Goal: Task Accomplishment & Management: Complete application form

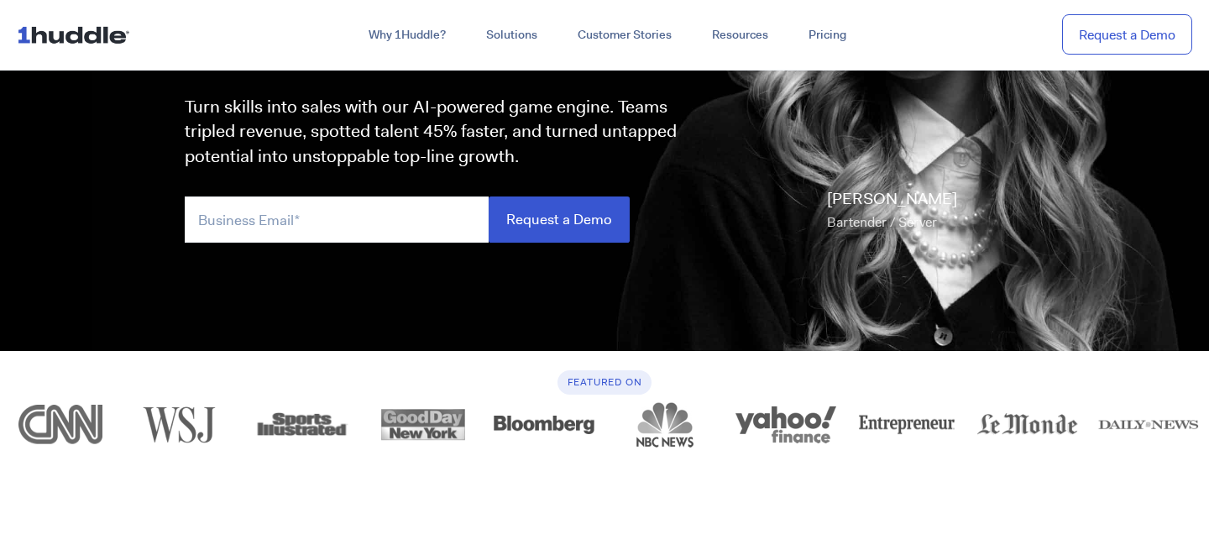
scroll to position [294, 0]
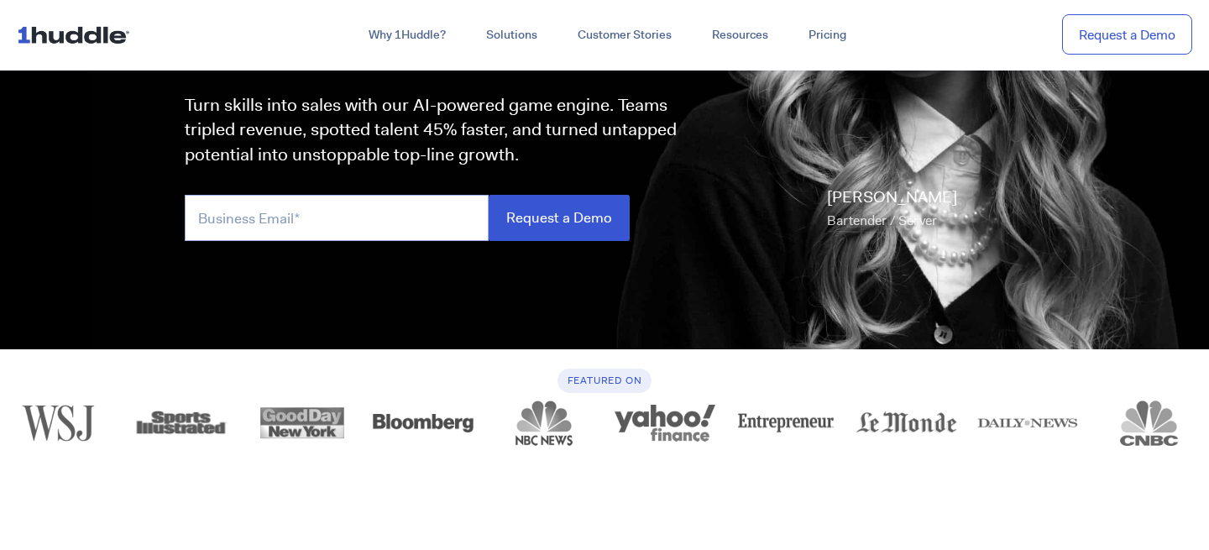
click at [300, 221] on input "email" at bounding box center [337, 218] width 304 height 46
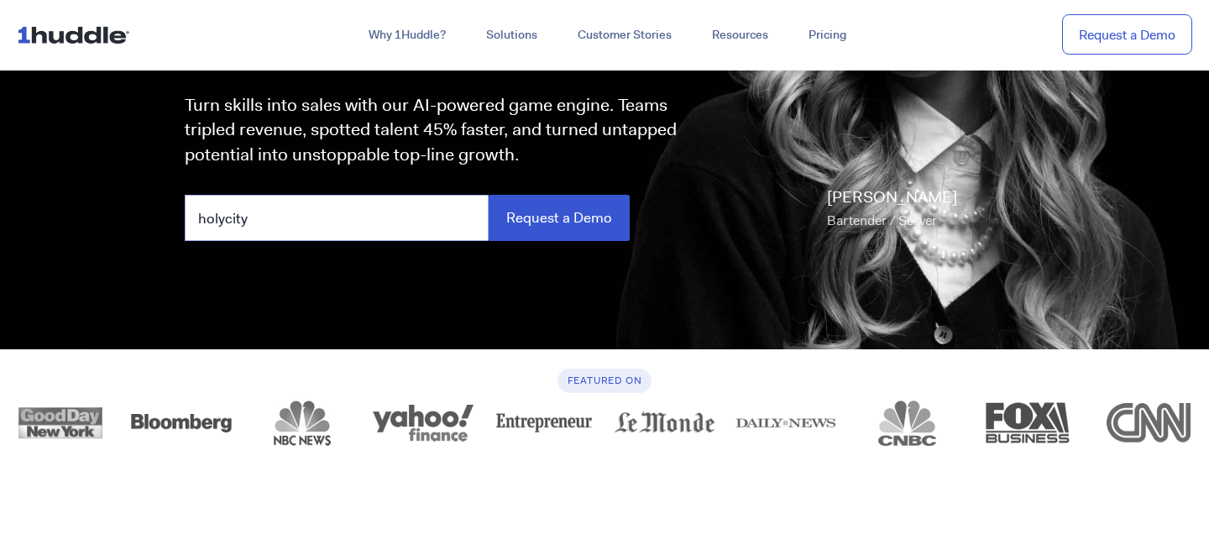
click at [488, 195] on input "Request a Demo" at bounding box center [558, 218] width 141 height 46
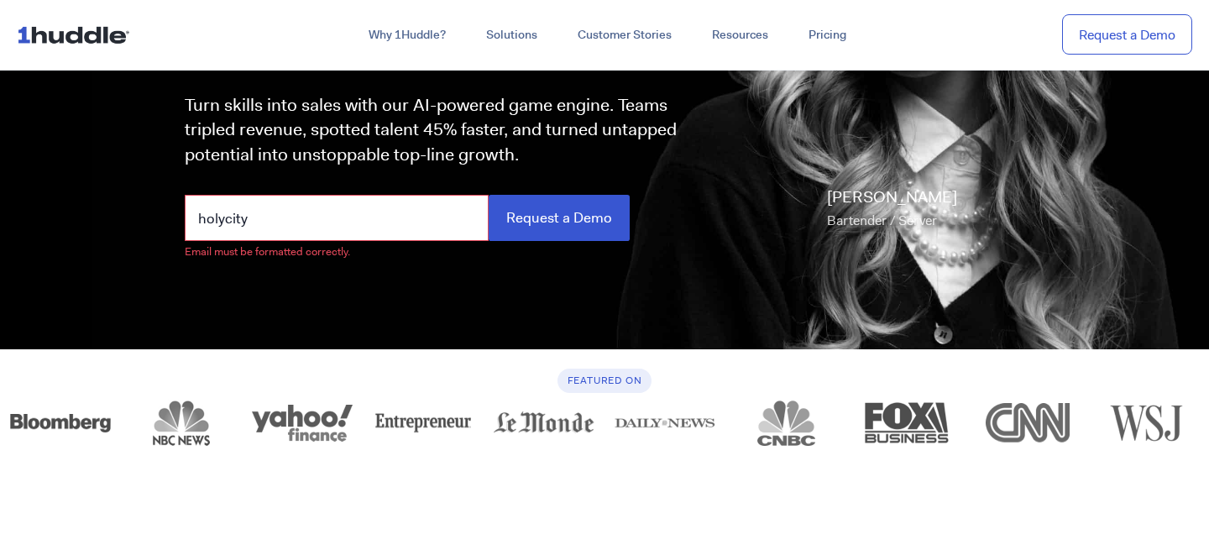
click at [285, 229] on input "holycity" at bounding box center [337, 218] width 304 height 46
click at [488, 195] on input "Request a Demo" at bounding box center [558, 218] width 141 height 46
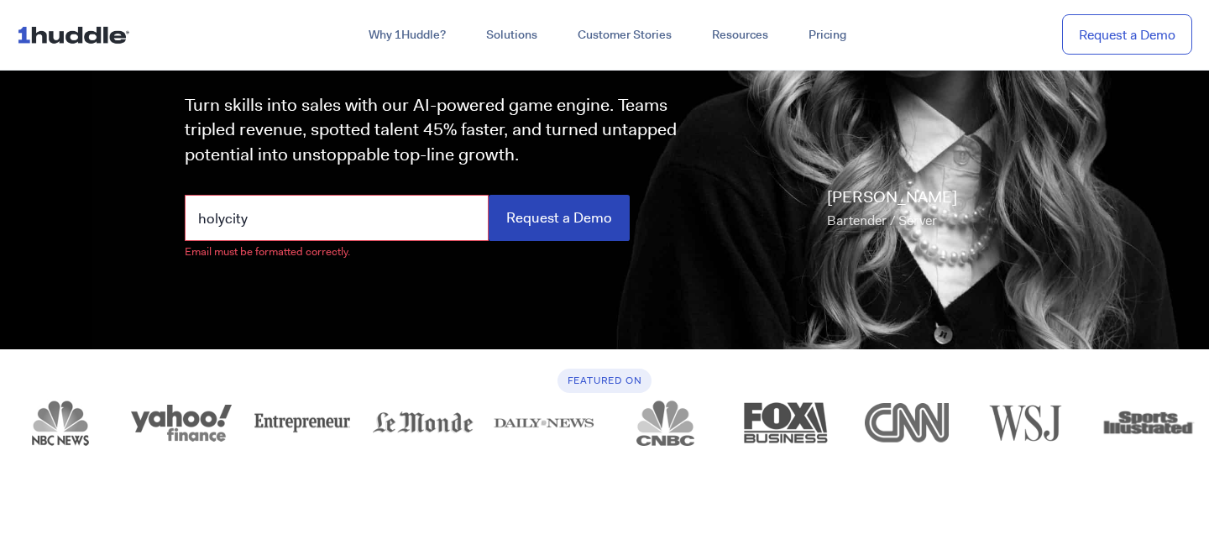
click at [530, 212] on input "Request a Demo" at bounding box center [558, 218] width 141 height 46
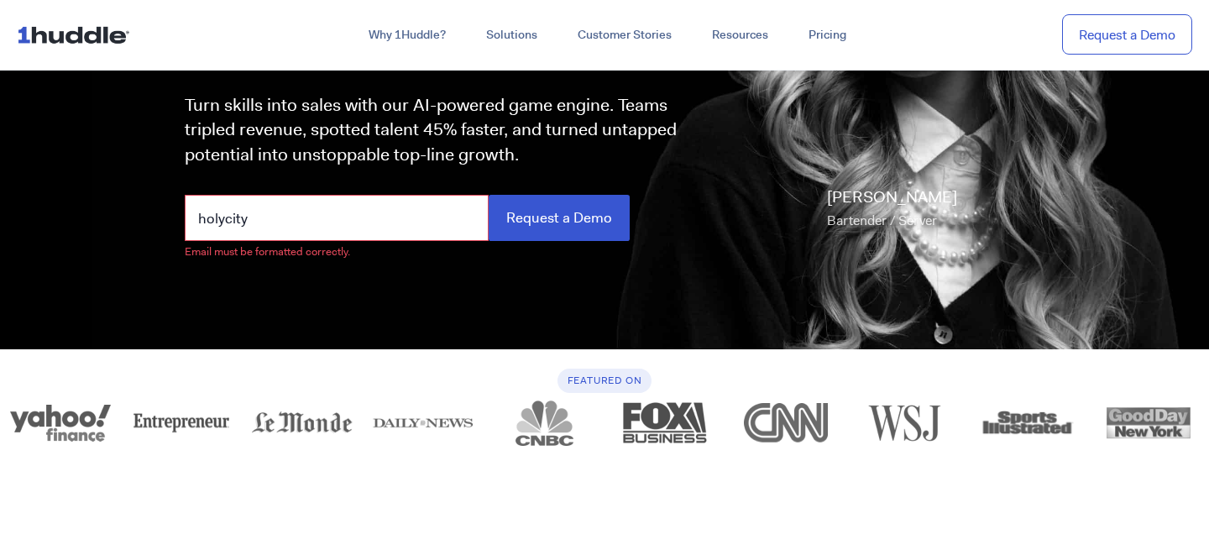
drag, startPoint x: 299, startPoint y: 233, endPoint x: 182, endPoint y: 220, distance: 117.4
click at [182, 220] on div "these GAMES DON'T PLAY Turn skills into sales with our AI-powered game engine. …" at bounding box center [430, 75] width 524 height 364
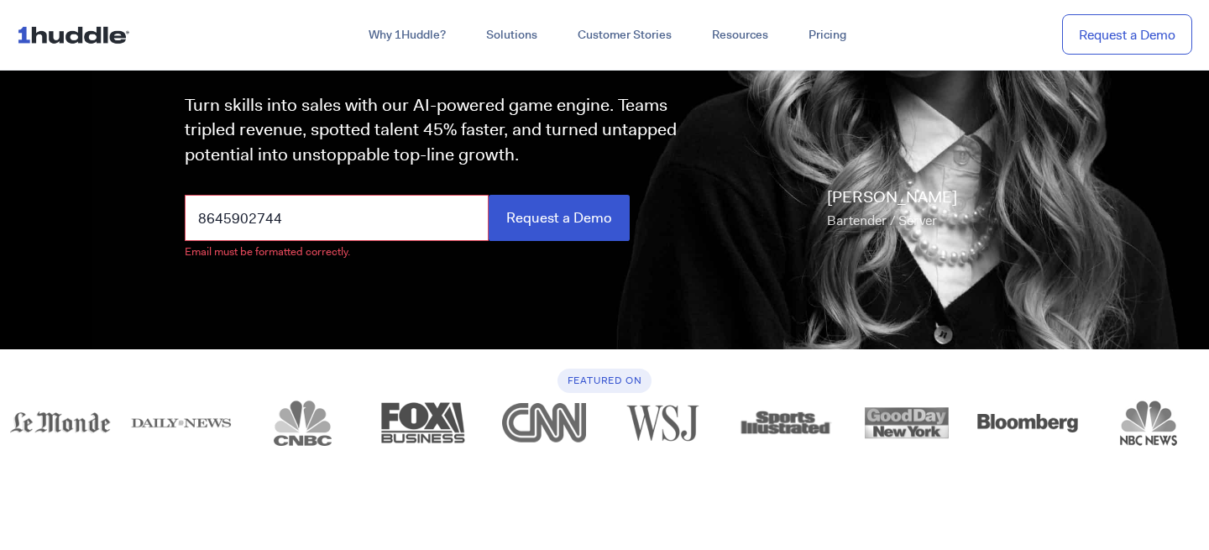
type input "8645902744"
click at [488, 195] on input "Request a Demo" at bounding box center [558, 218] width 141 height 46
click at [587, 232] on input "Request a Demo" at bounding box center [558, 218] width 141 height 46
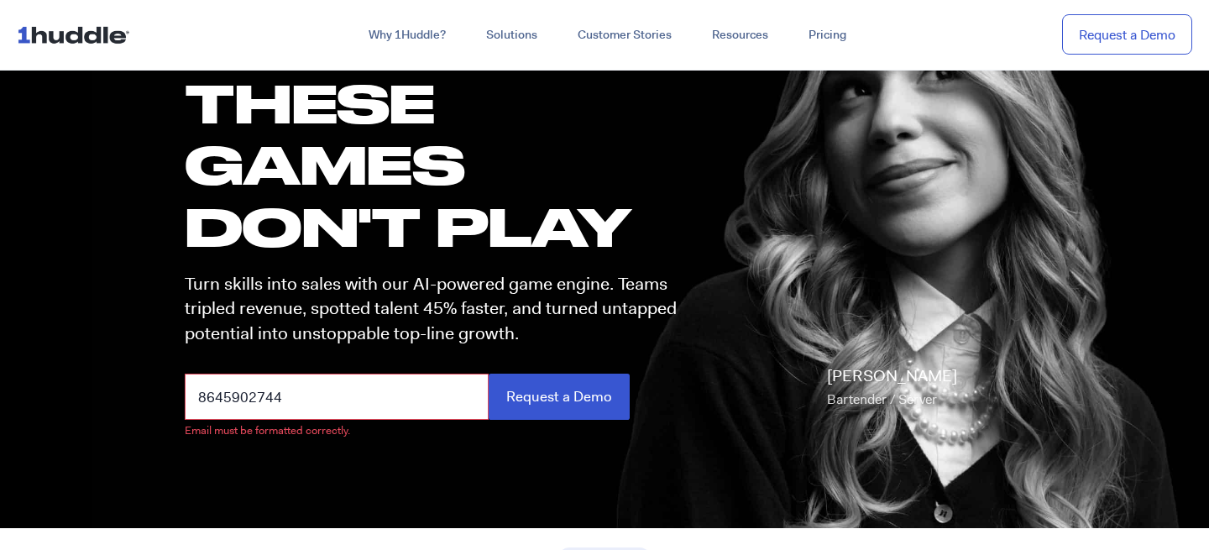
scroll to position [0, 0]
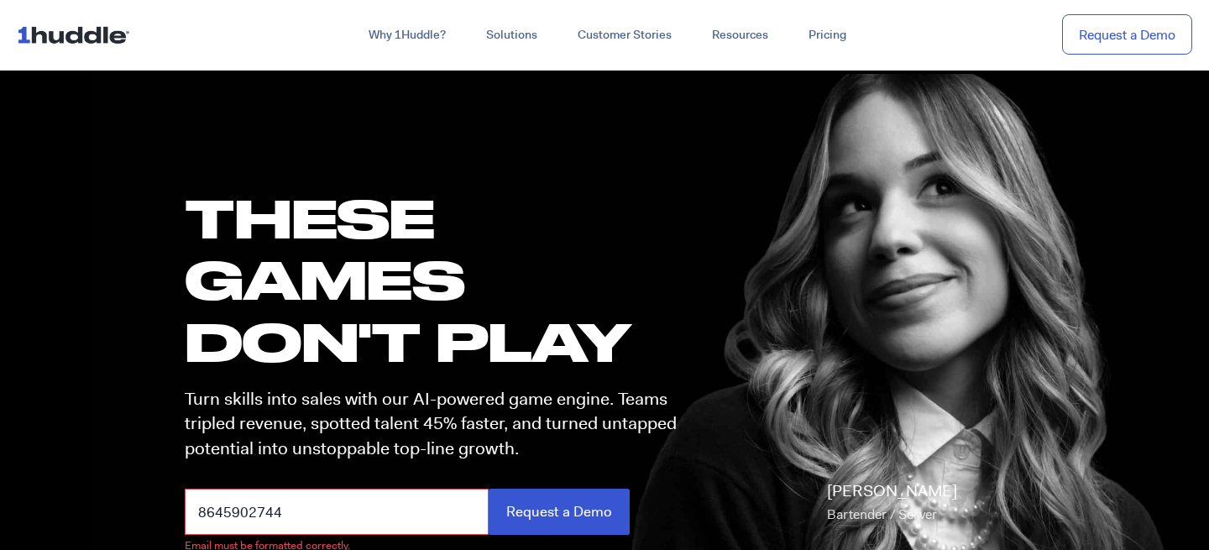
click at [54, 38] on img at bounding box center [77, 34] width 120 height 32
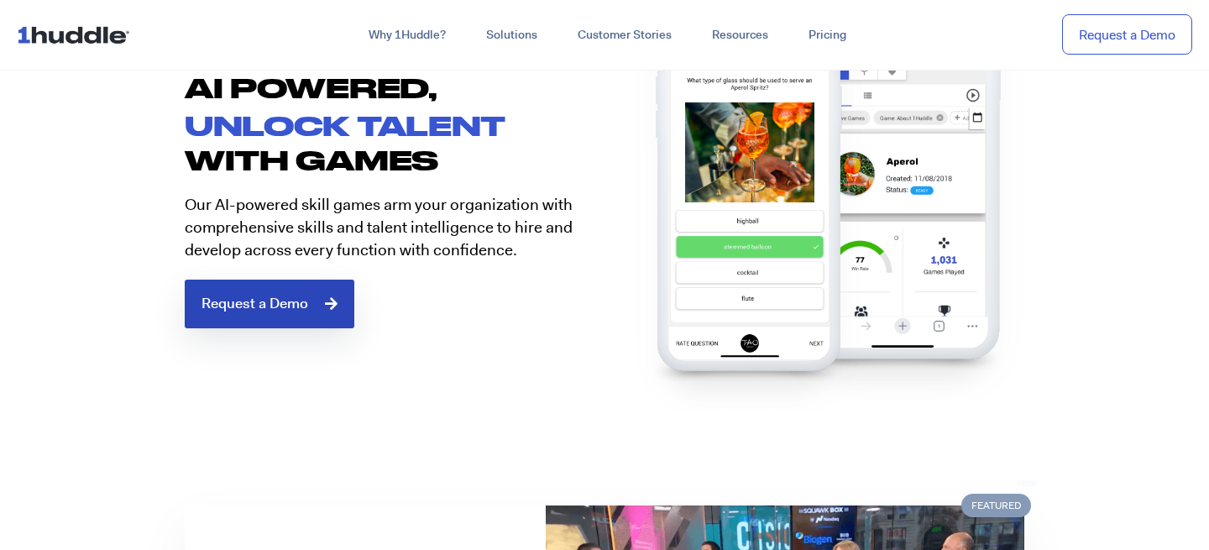
scroll to position [864, 0]
click at [320, 315] on link "Request a Demo" at bounding box center [270, 303] width 170 height 49
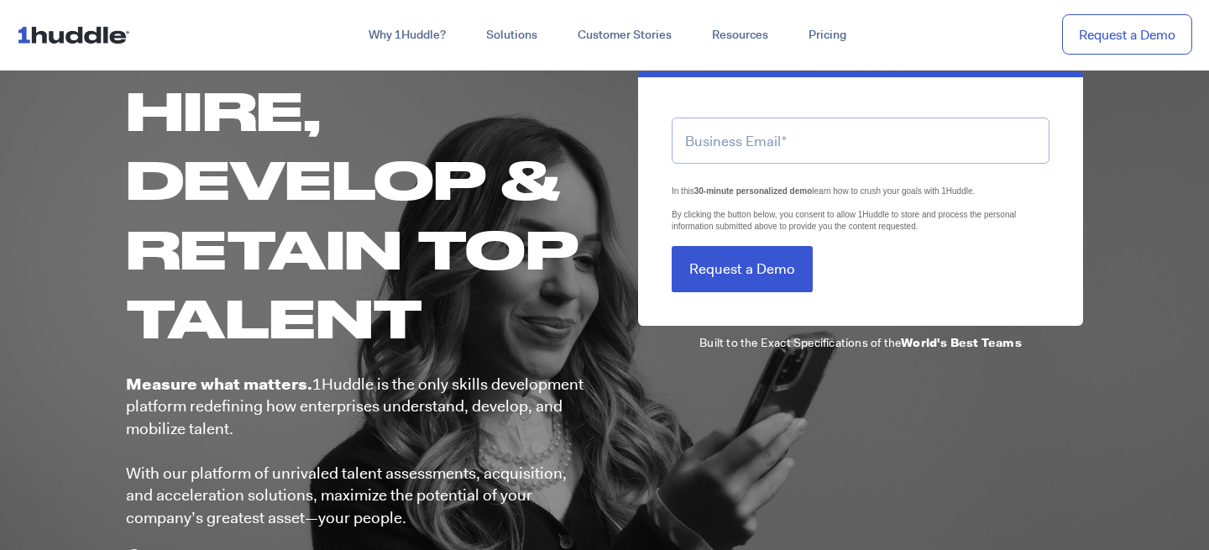
click at [755, 140] on input "email" at bounding box center [860, 141] width 378 height 46
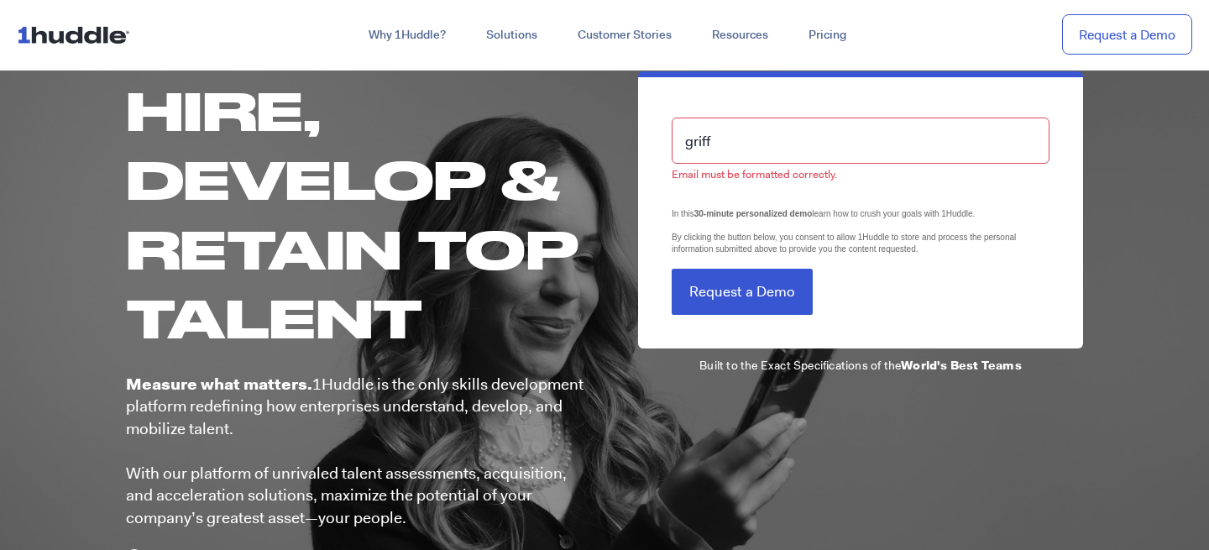
type input "[EMAIL_ADDRESS][DOMAIN_NAME]"
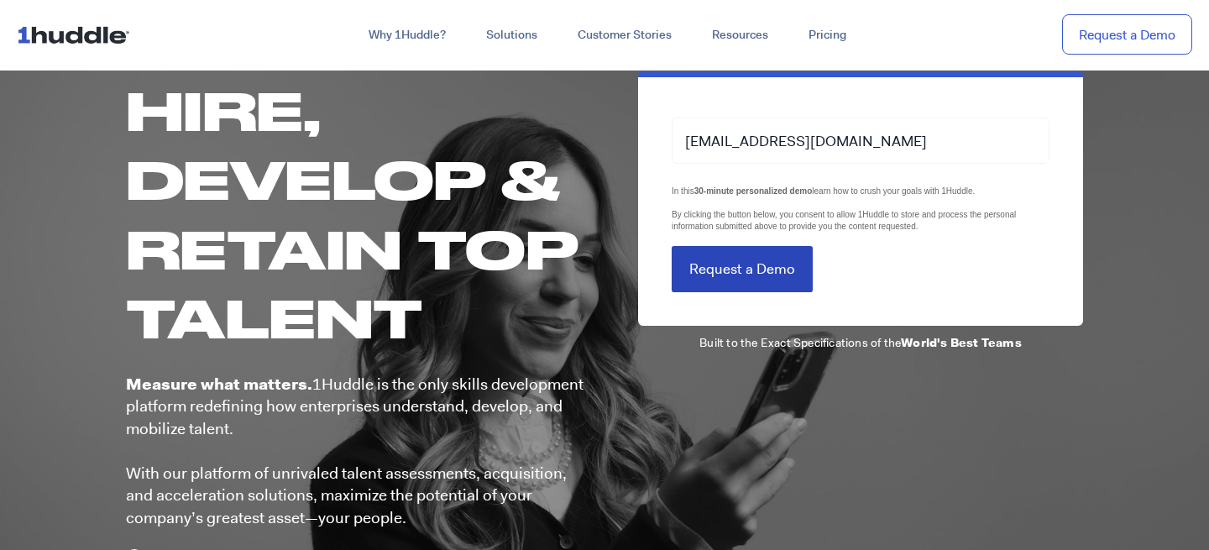
click at [744, 279] on input "Request a Demo" at bounding box center [741, 269] width 141 height 46
